Goal: Navigation & Orientation: Find specific page/section

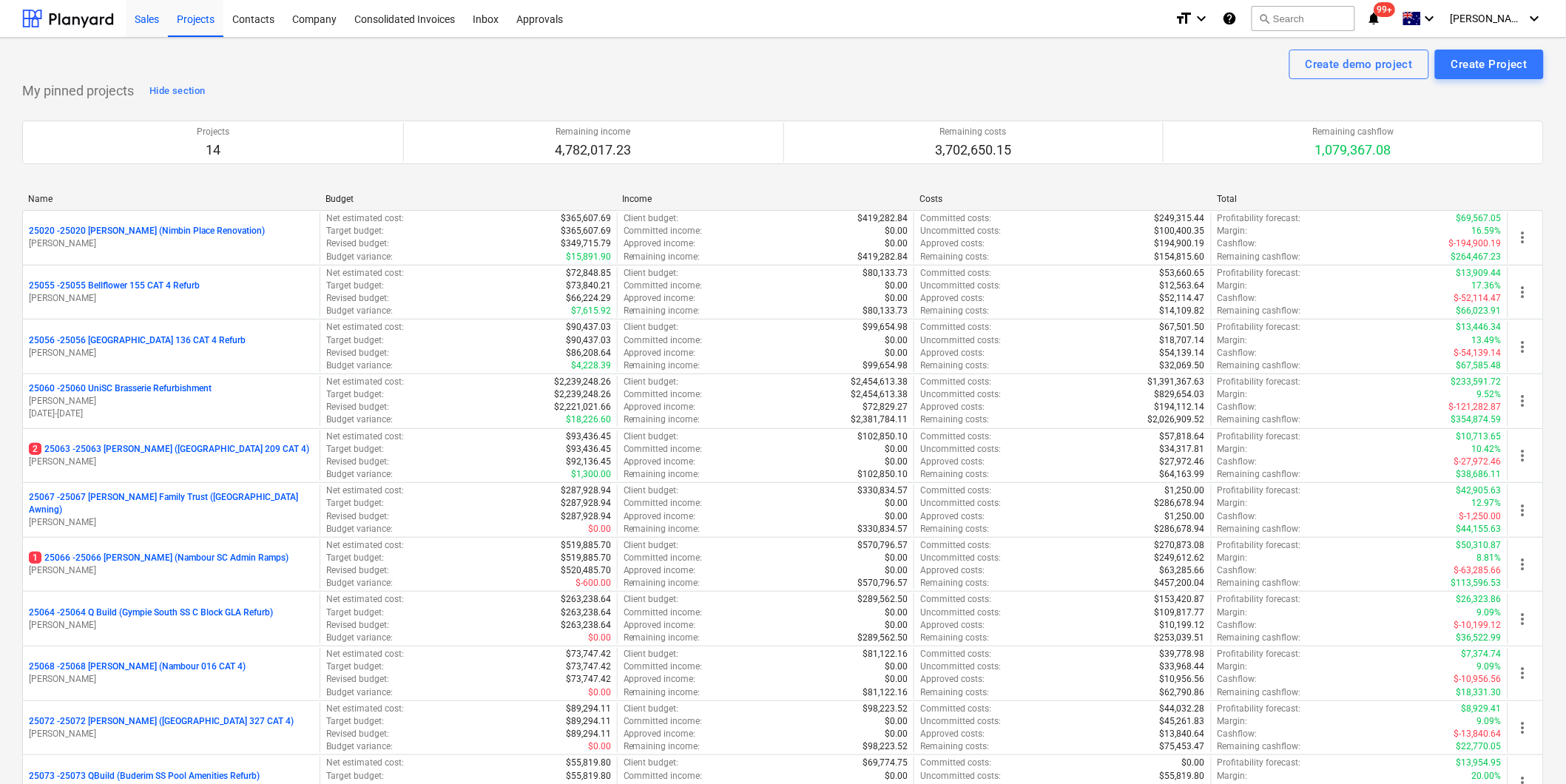
click at [141, 18] on div "Sales" at bounding box center [147, 18] width 43 height 38
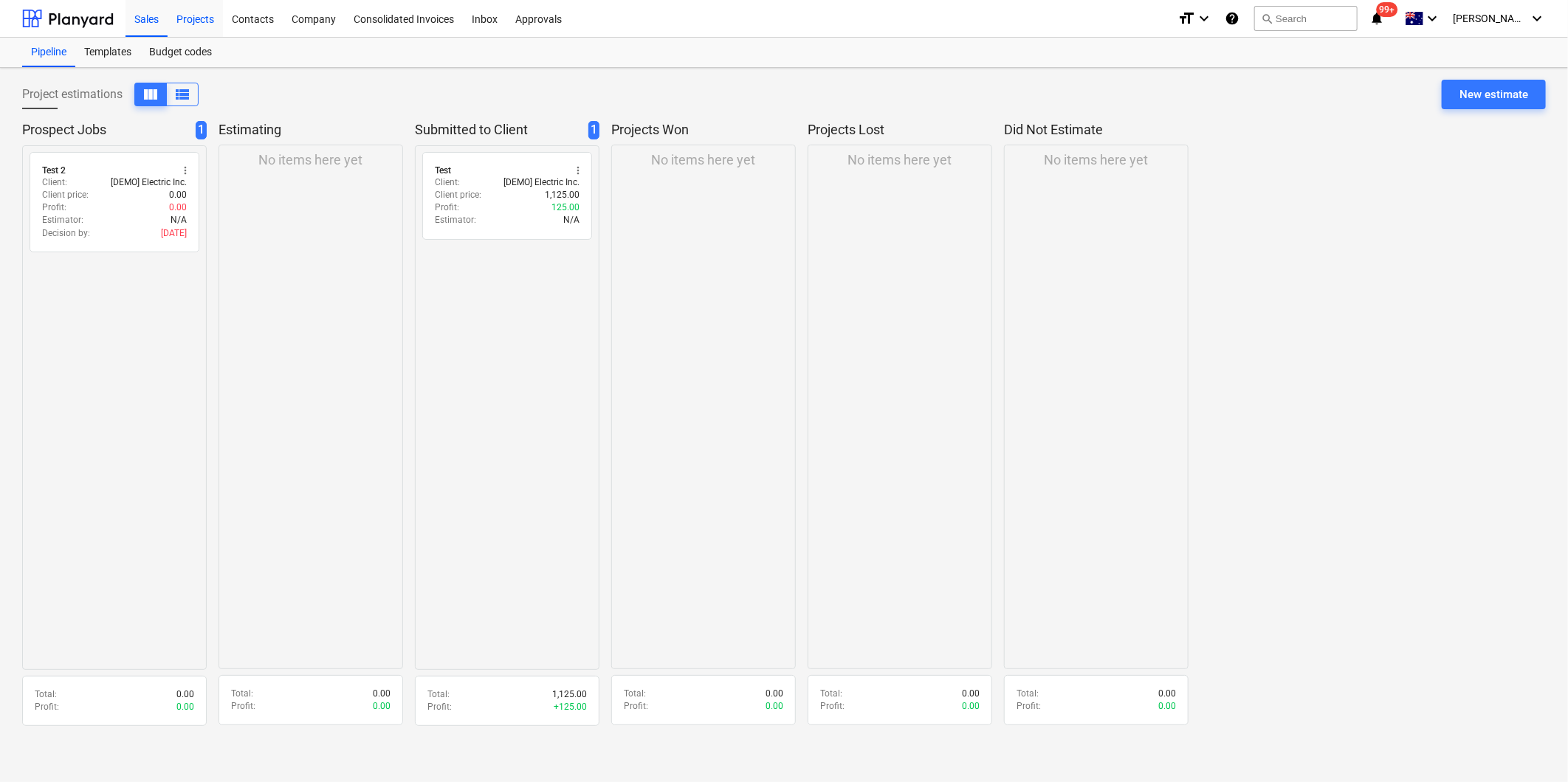
click at [194, 17] on div "Projects" at bounding box center [195, 18] width 55 height 38
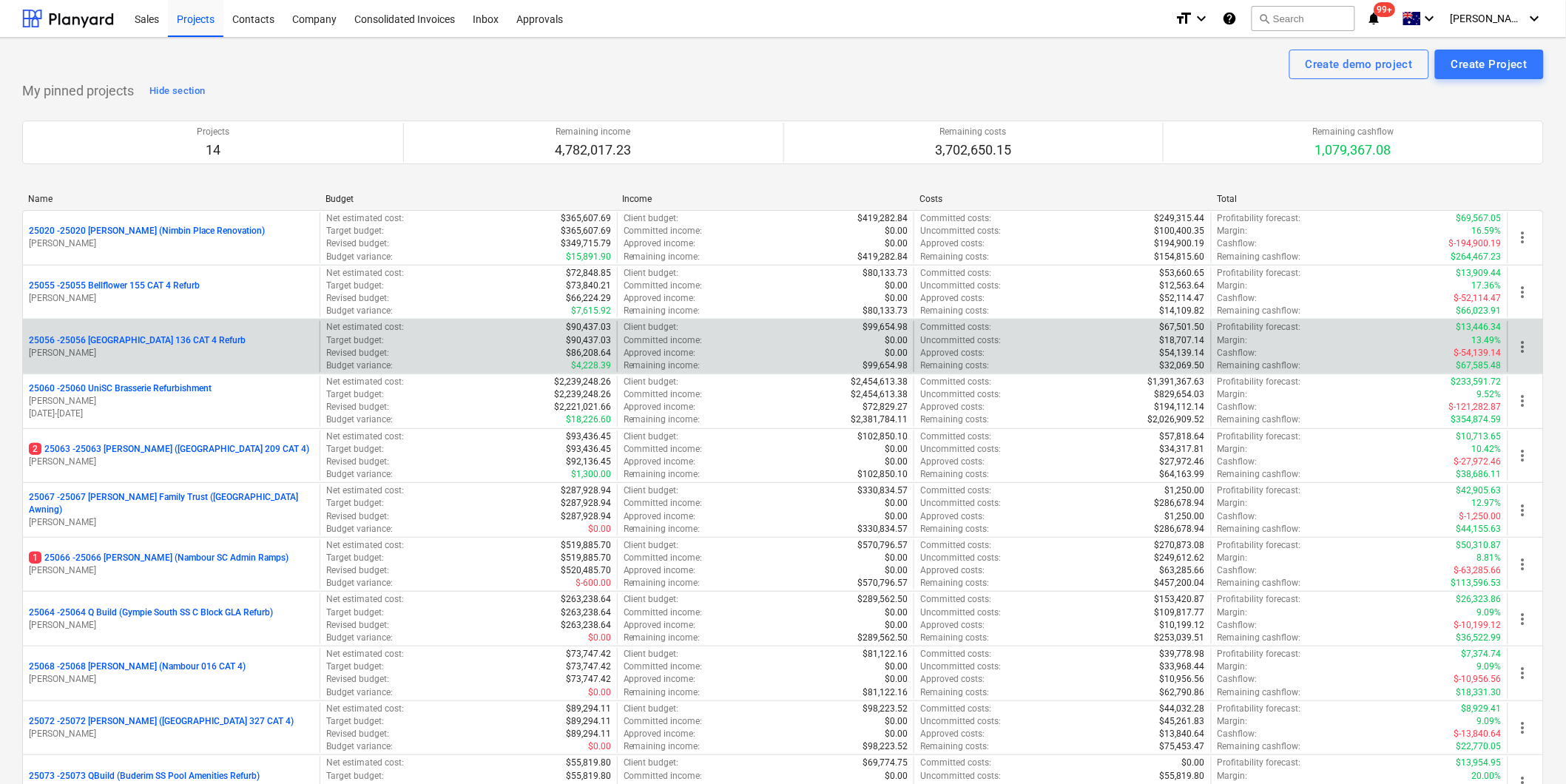
scroll to position [82, 0]
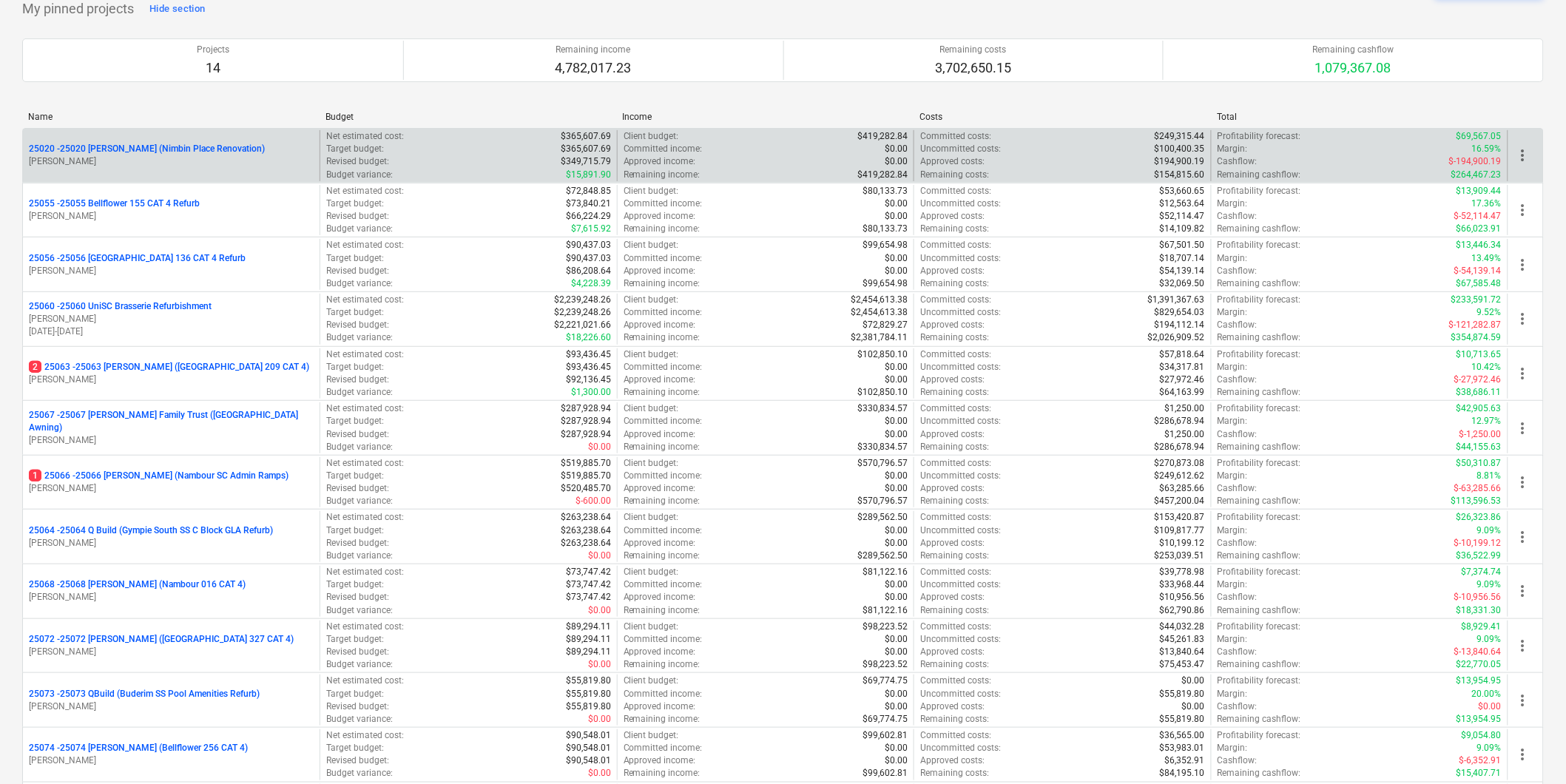
click at [158, 150] on p "25020 - 25020 [PERSON_NAME] (Nimbin Place Renovation)" at bounding box center [147, 149] width 236 height 13
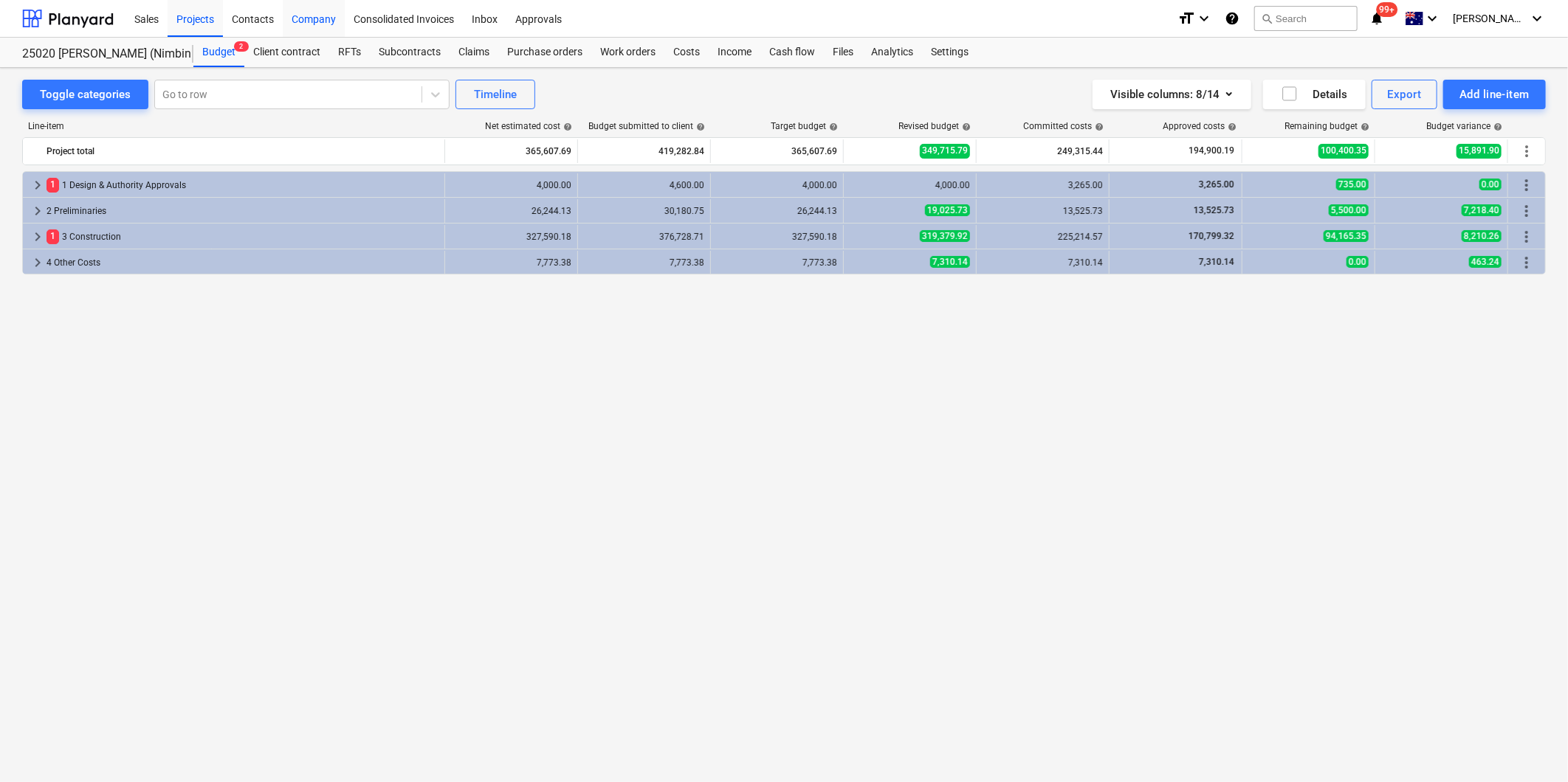
click at [301, 18] on div "Company" at bounding box center [314, 18] width 62 height 38
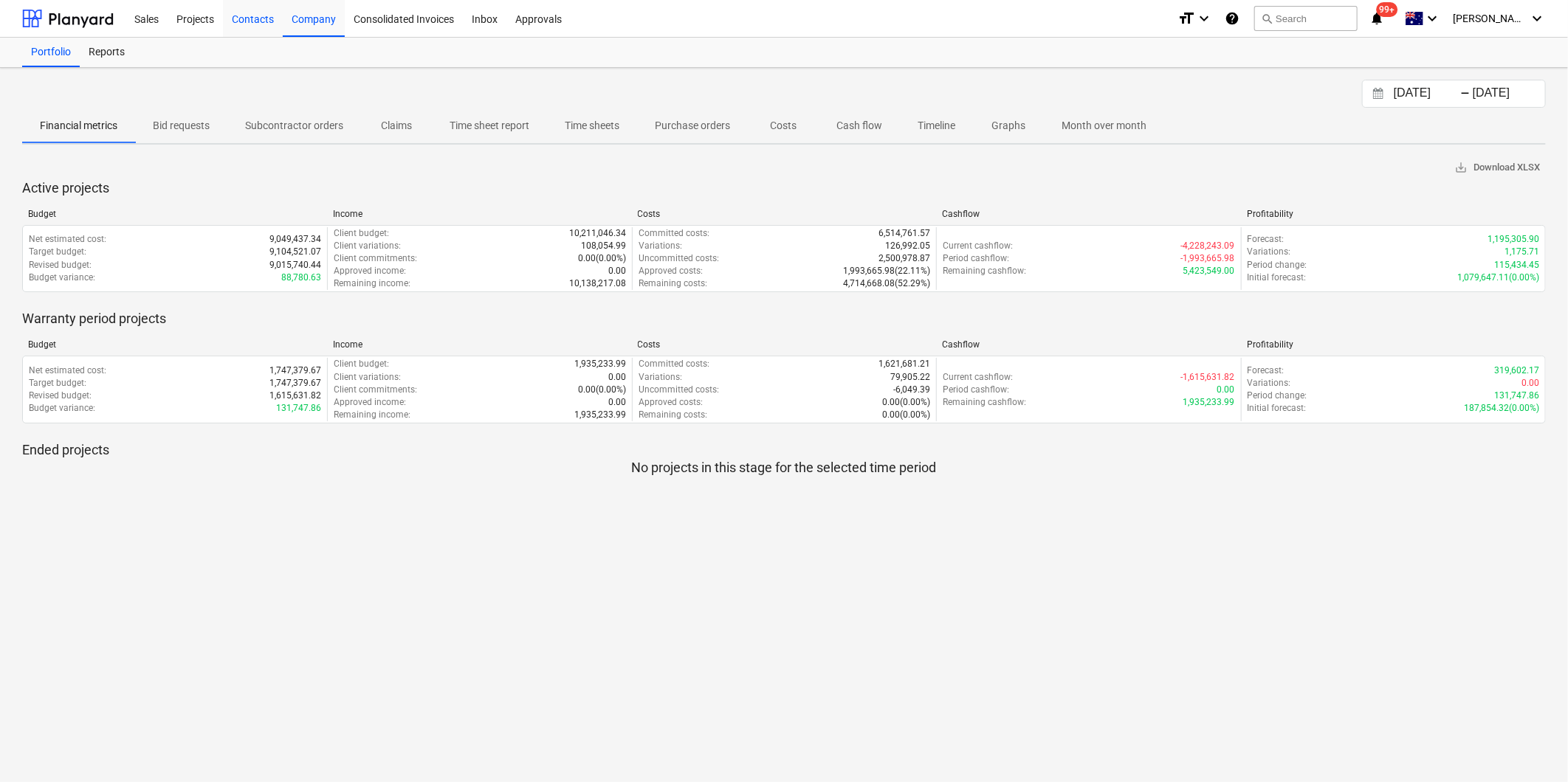
click at [264, 23] on div "Contacts" at bounding box center [253, 18] width 60 height 38
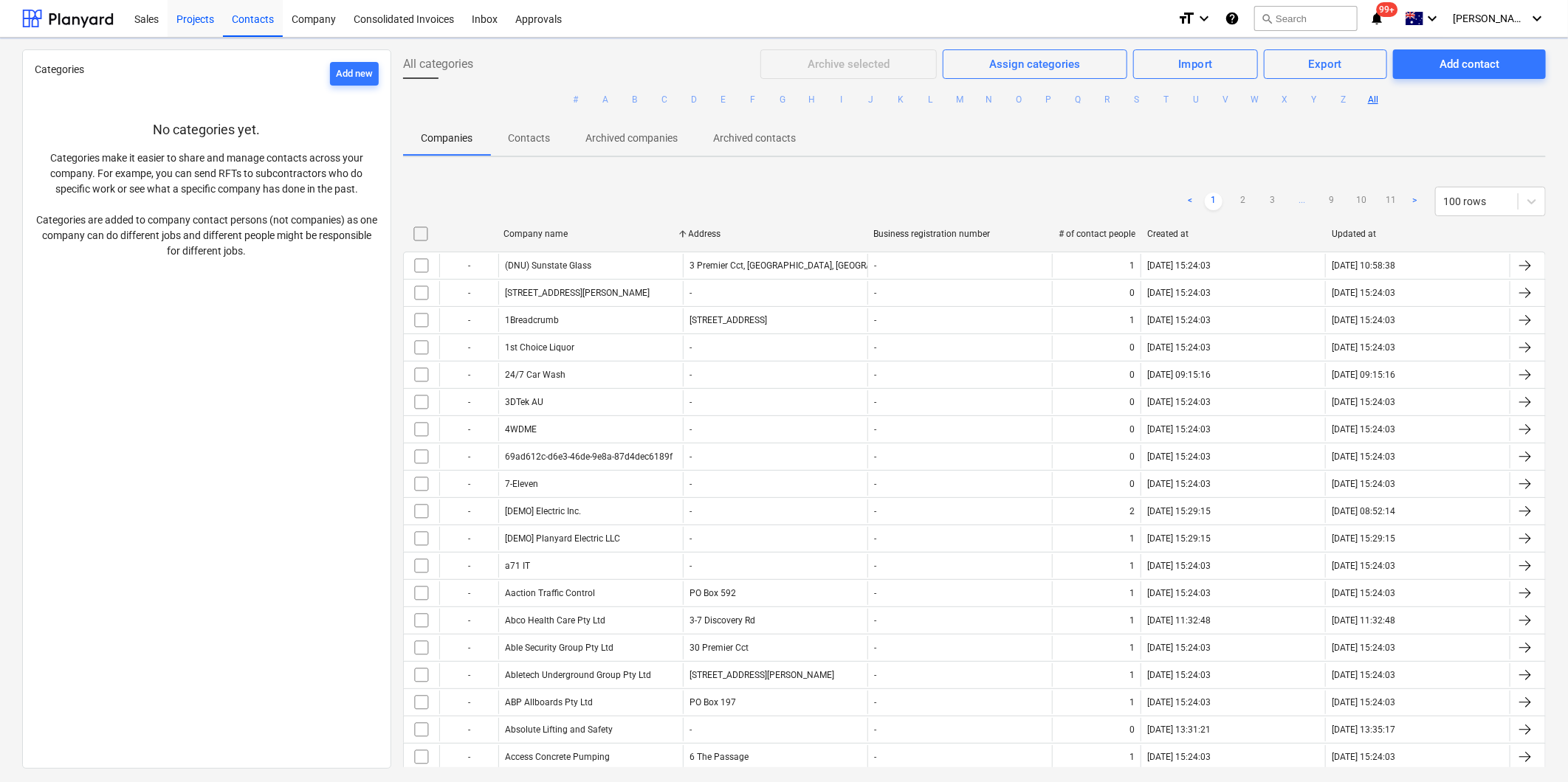
click at [203, 19] on div "Projects" at bounding box center [195, 18] width 55 height 38
click at [195, 20] on div "Projects" at bounding box center [195, 18] width 55 height 38
click at [185, 18] on div "Projects" at bounding box center [195, 18] width 55 height 38
drag, startPoint x: 195, startPoint y: 20, endPoint x: 166, endPoint y: 2, distance: 34.1
click at [195, 20] on div "Projects" at bounding box center [195, 18] width 55 height 38
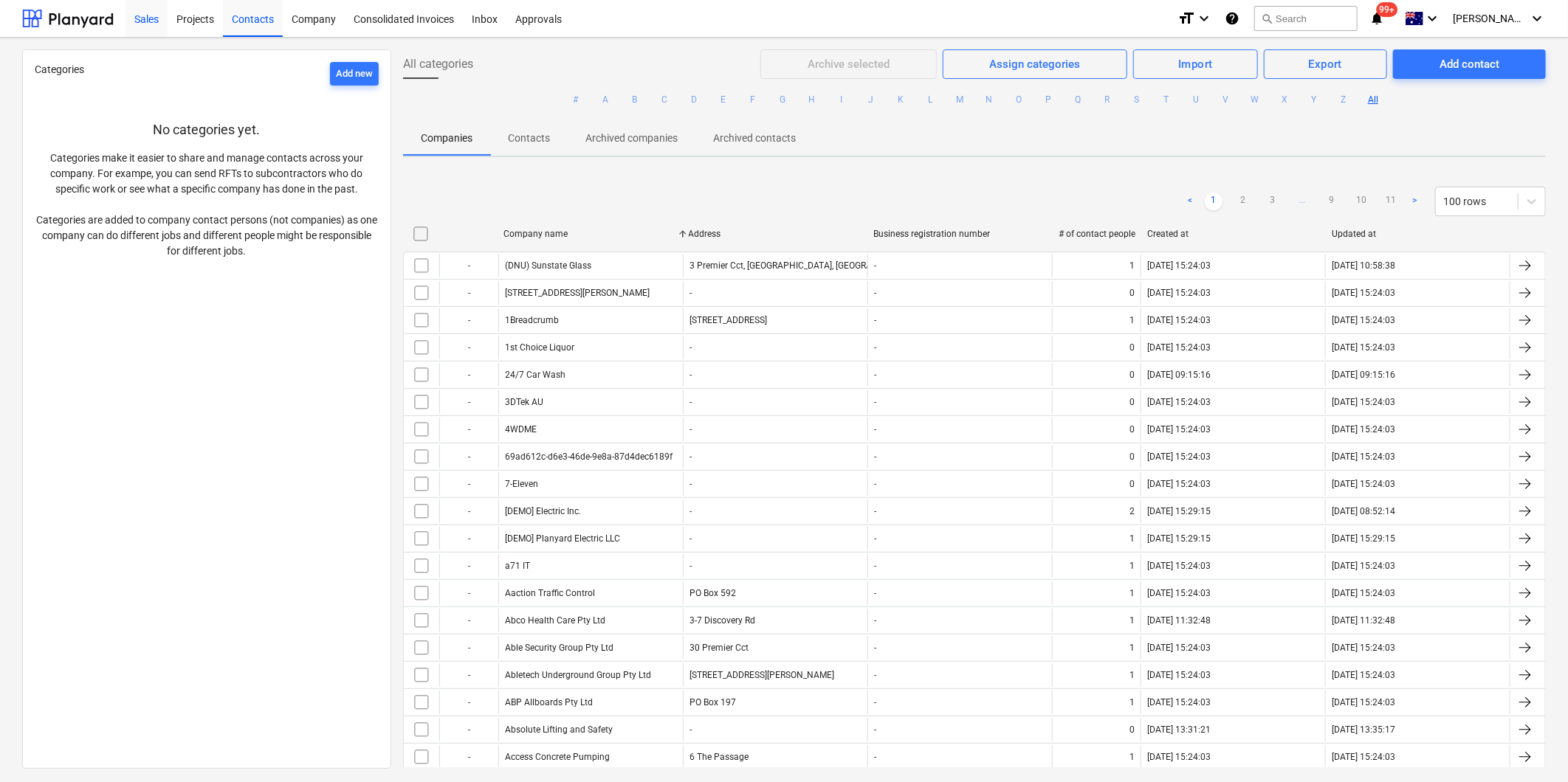
click at [199, 18] on div "Projects" at bounding box center [195, 18] width 55 height 38
click at [146, 17] on div "Sales" at bounding box center [147, 18] width 42 height 38
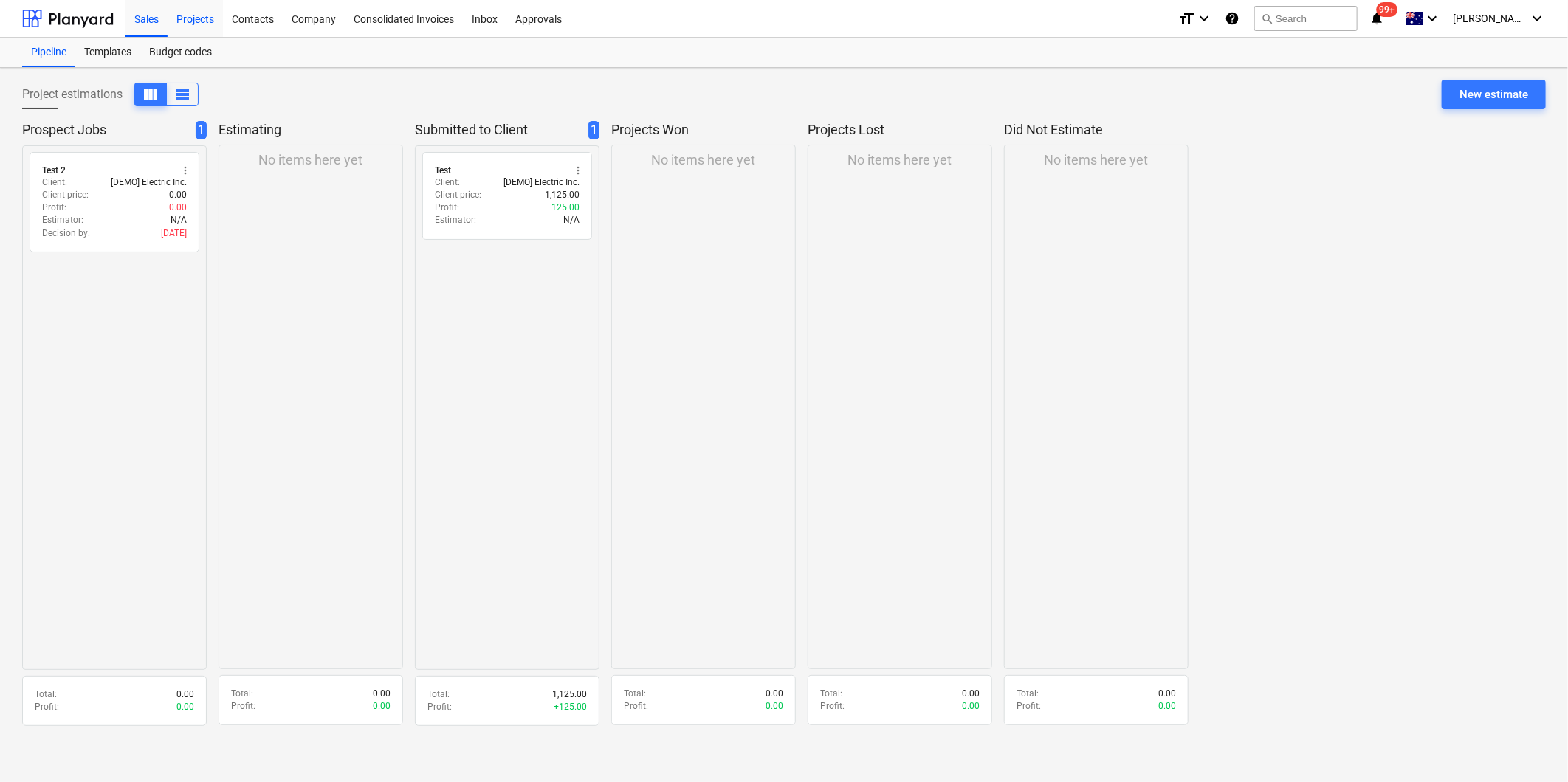
click at [194, 18] on div "Projects" at bounding box center [195, 18] width 55 height 38
